Goal: Find specific page/section: Find specific page/section

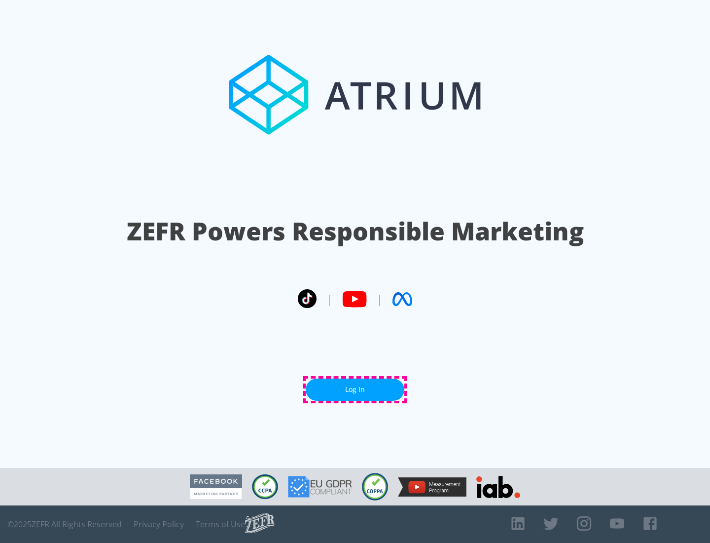
click at [355, 389] on link "Log In" at bounding box center [355, 389] width 99 height 22
